Goal: Find contact information: Find contact information

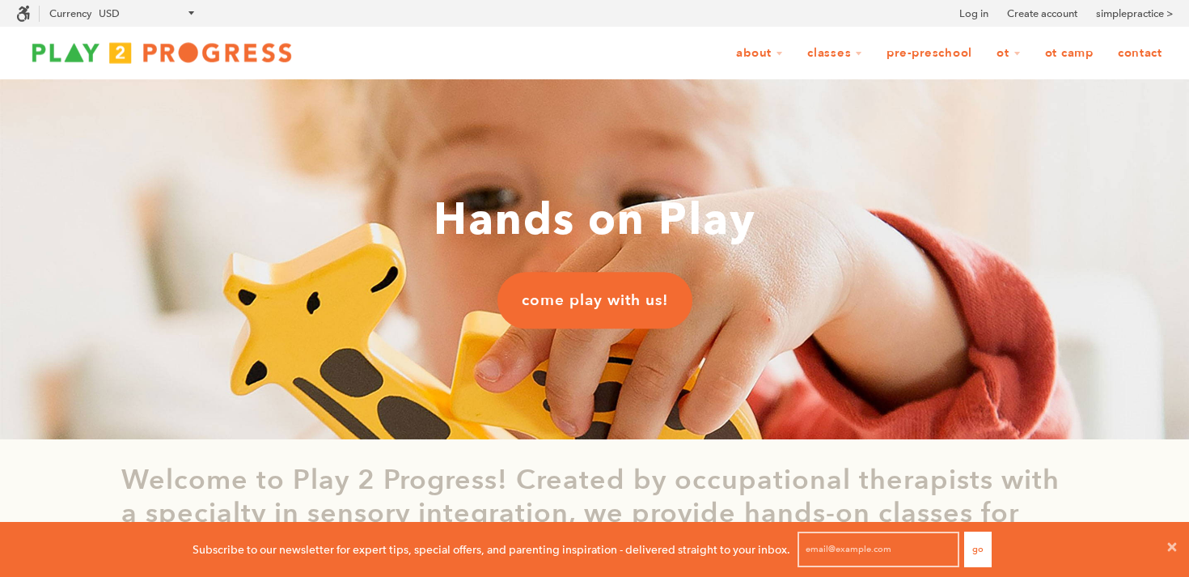
scroll to position [1, 1]
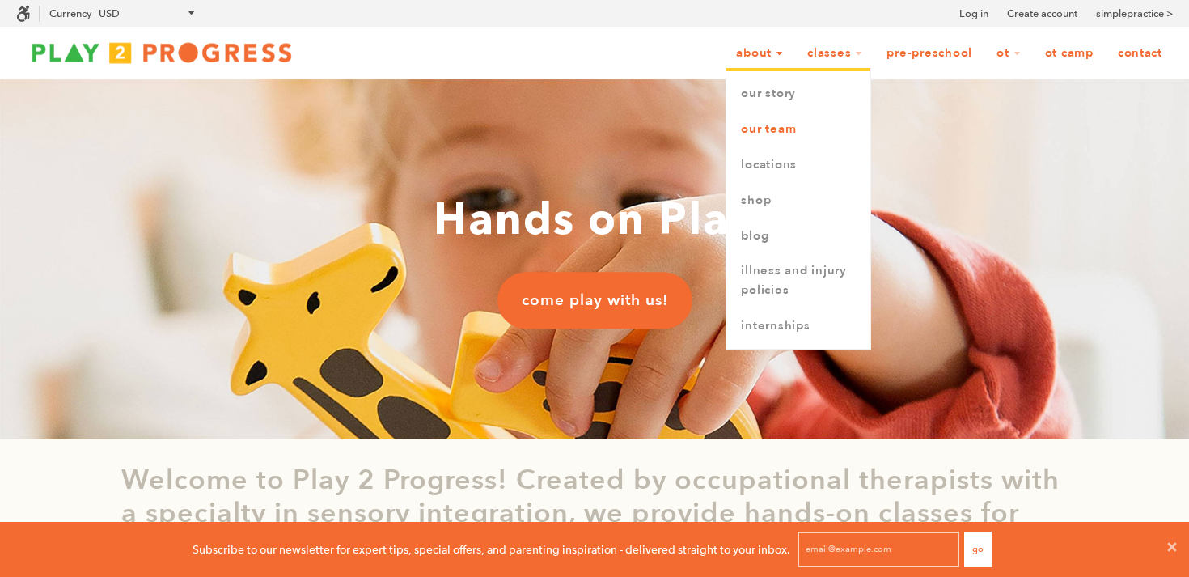
click at [791, 132] on link "Our Team" at bounding box center [798, 130] width 144 height 36
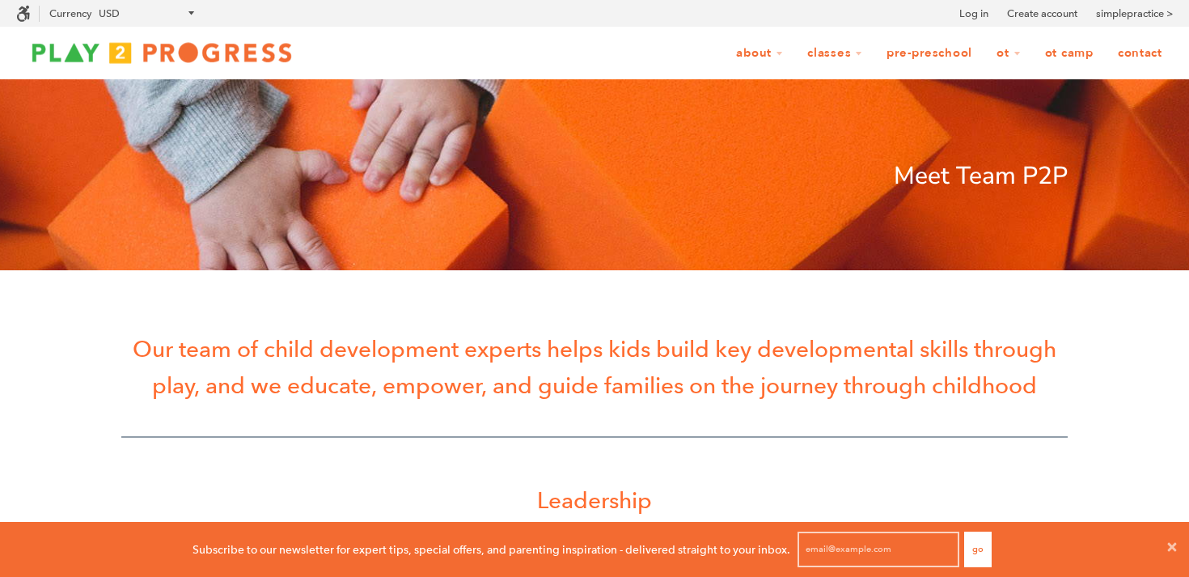
click at [1152, 51] on link "Contact" at bounding box center [1140, 53] width 66 height 31
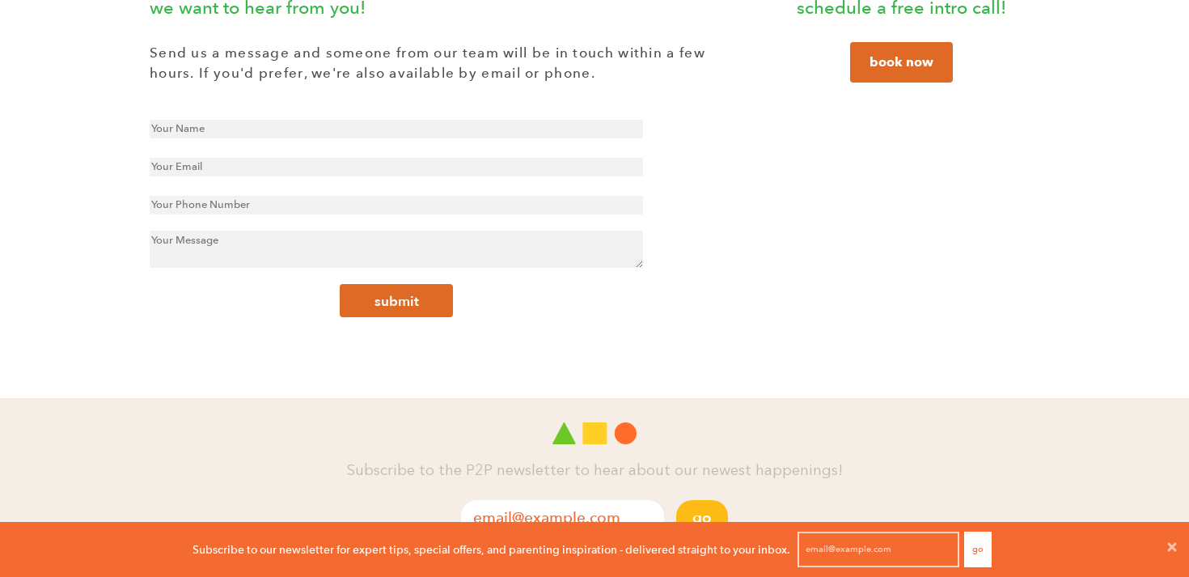
scroll to position [629, 0]
